Goal: Task Accomplishment & Management: Use online tool/utility

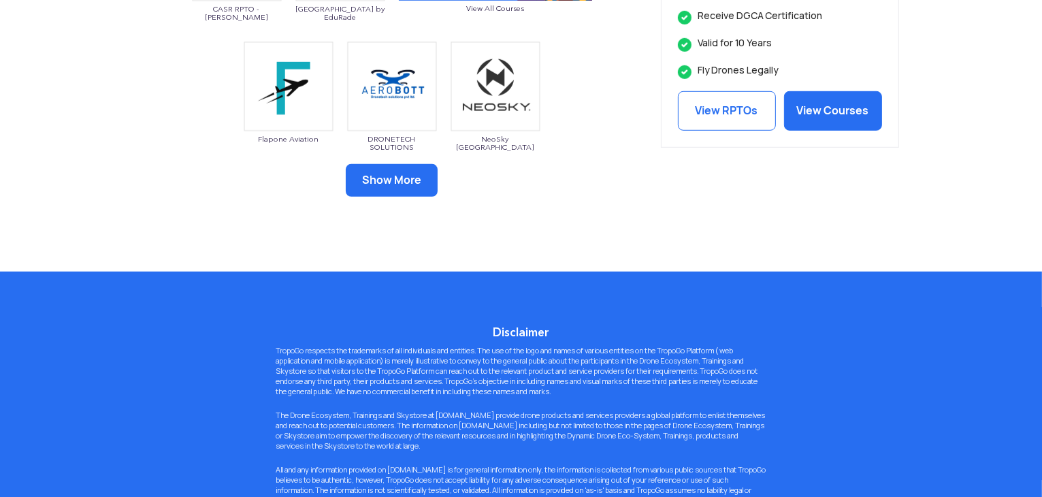
scroll to position [904, 0]
click at [386, 188] on button "Show More" at bounding box center [392, 180] width 92 height 33
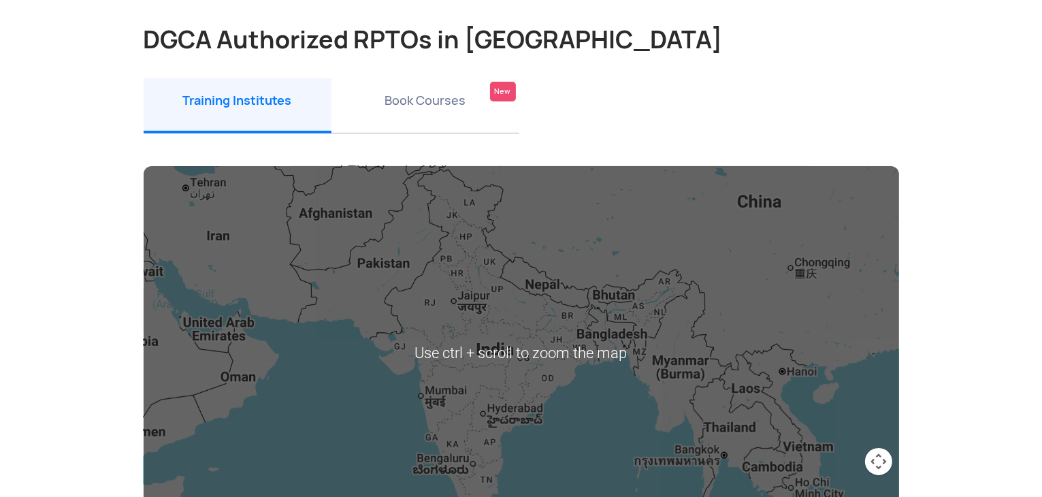
scroll to position [87, 0]
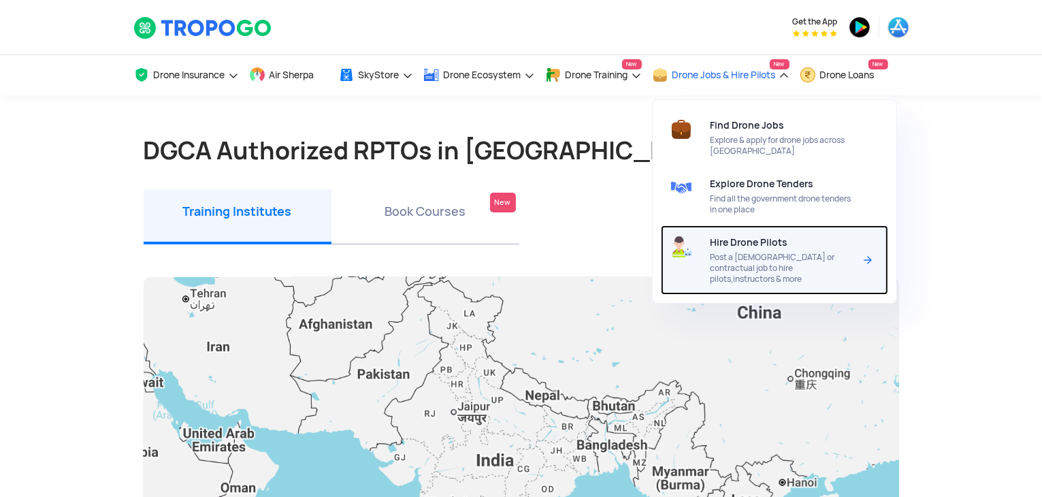
click at [742, 259] on span "Post a [DEMOGRAPHIC_DATA] or contractual job to hire pilots,instructors & more" at bounding box center [783, 268] width 144 height 33
